Goal: Check status: Check status

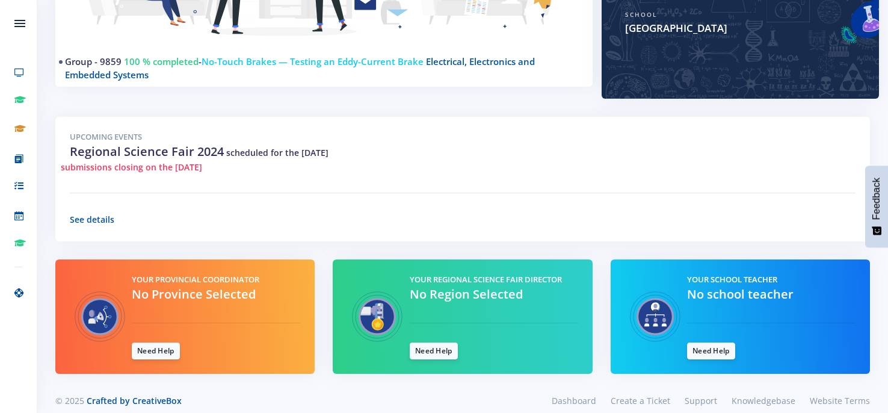
scroll to position [298, 0]
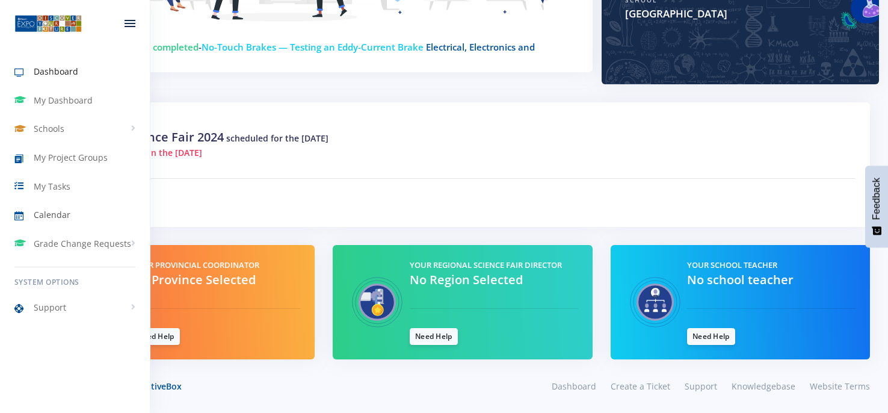
click at [43, 215] on span "Calendar" at bounding box center [52, 214] width 37 height 13
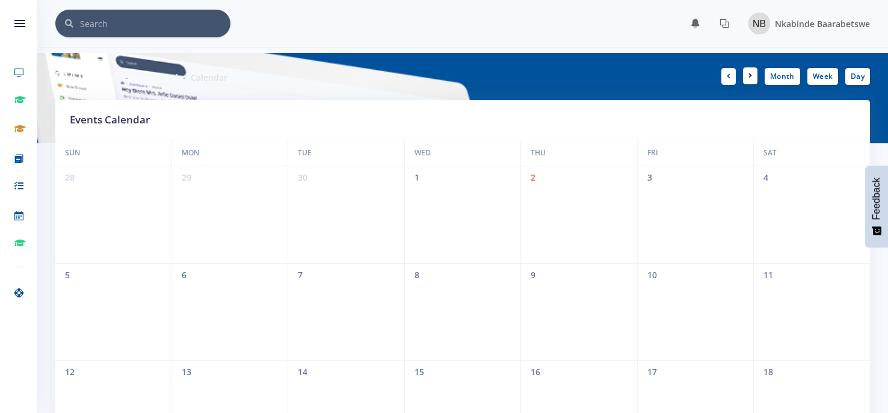
click at [750, 74] on icon at bounding box center [750, 75] width 4 height 7
click at [754, 73] on link at bounding box center [750, 75] width 14 height 17
click at [722, 79] on link at bounding box center [728, 75] width 14 height 17
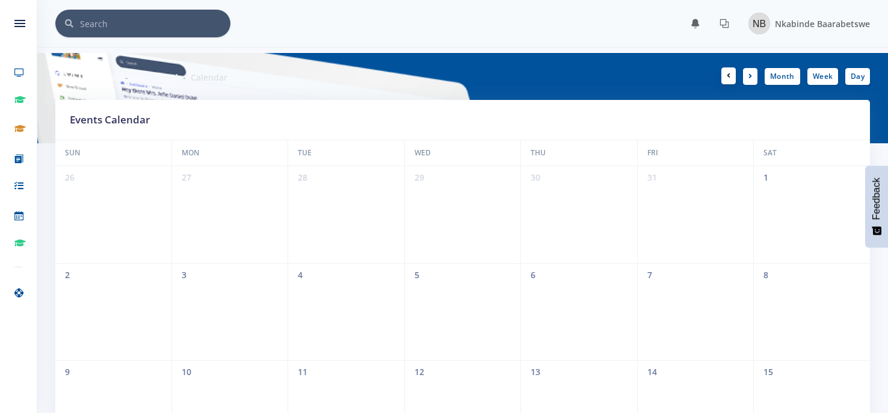
click at [722, 79] on link at bounding box center [728, 75] width 14 height 17
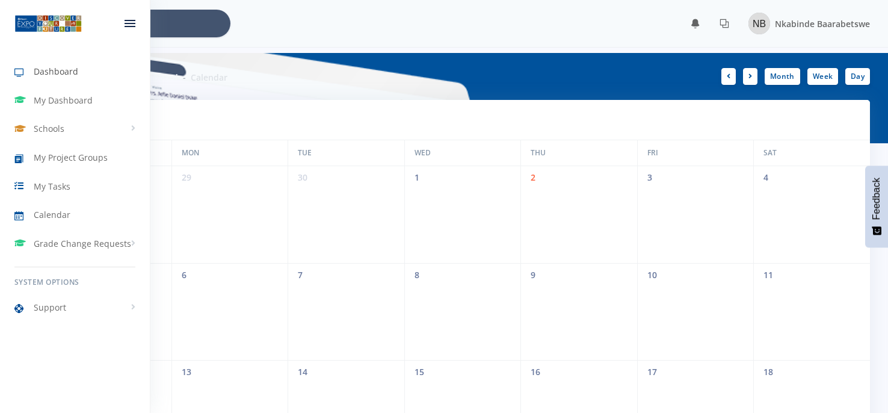
click at [44, 76] on span "Dashboard" at bounding box center [56, 71] width 45 height 13
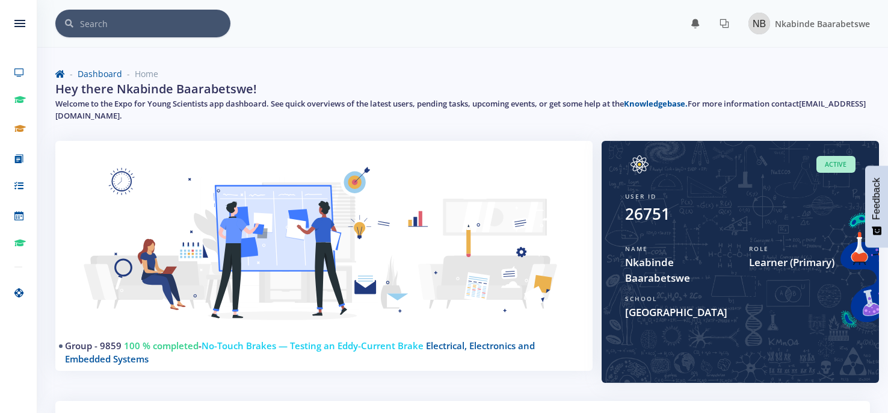
scroll to position [9, 9]
